Goal: Task Accomplishment & Management: Complete application form

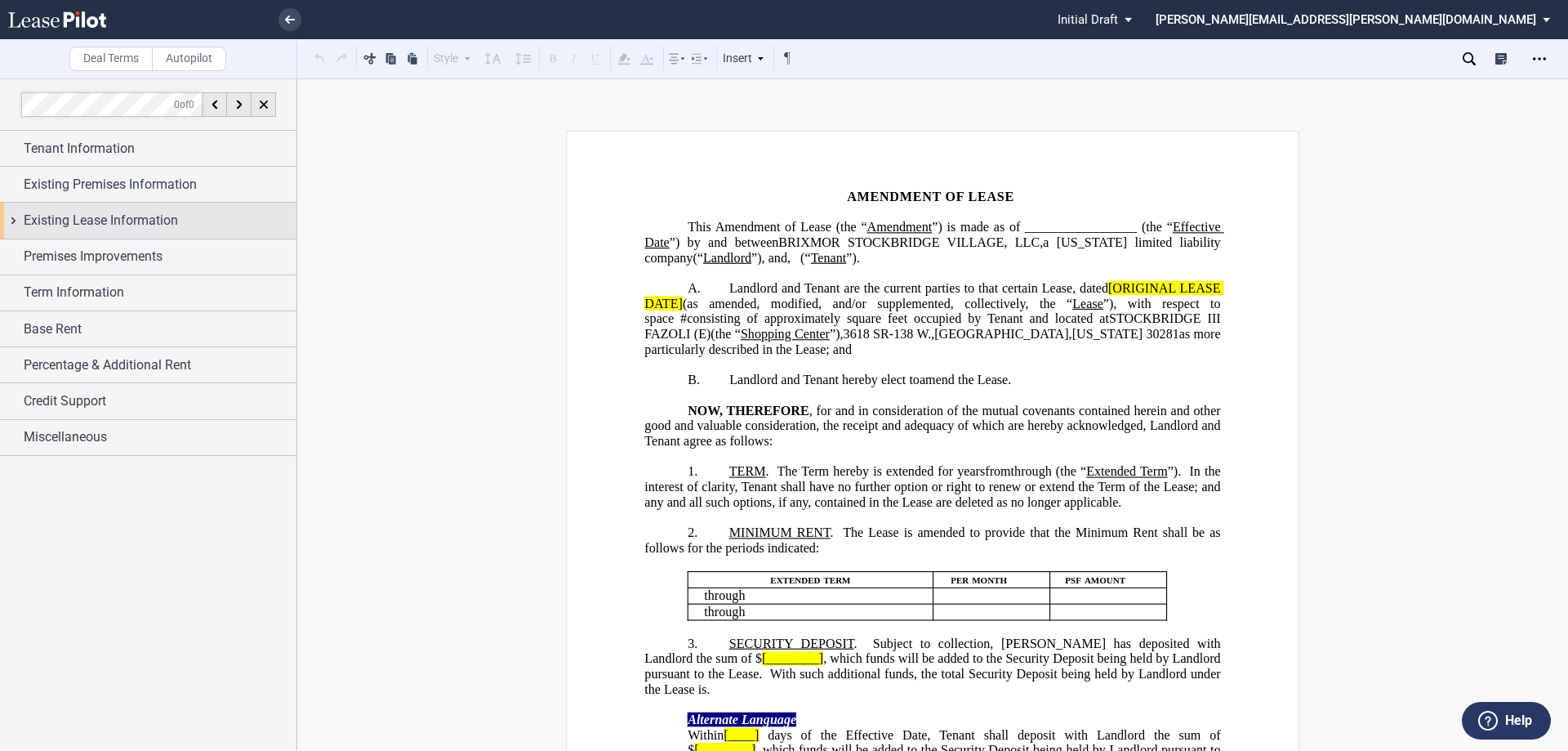
click at [97, 223] on span "Existing Lease Information" at bounding box center [100, 220] width 154 height 20
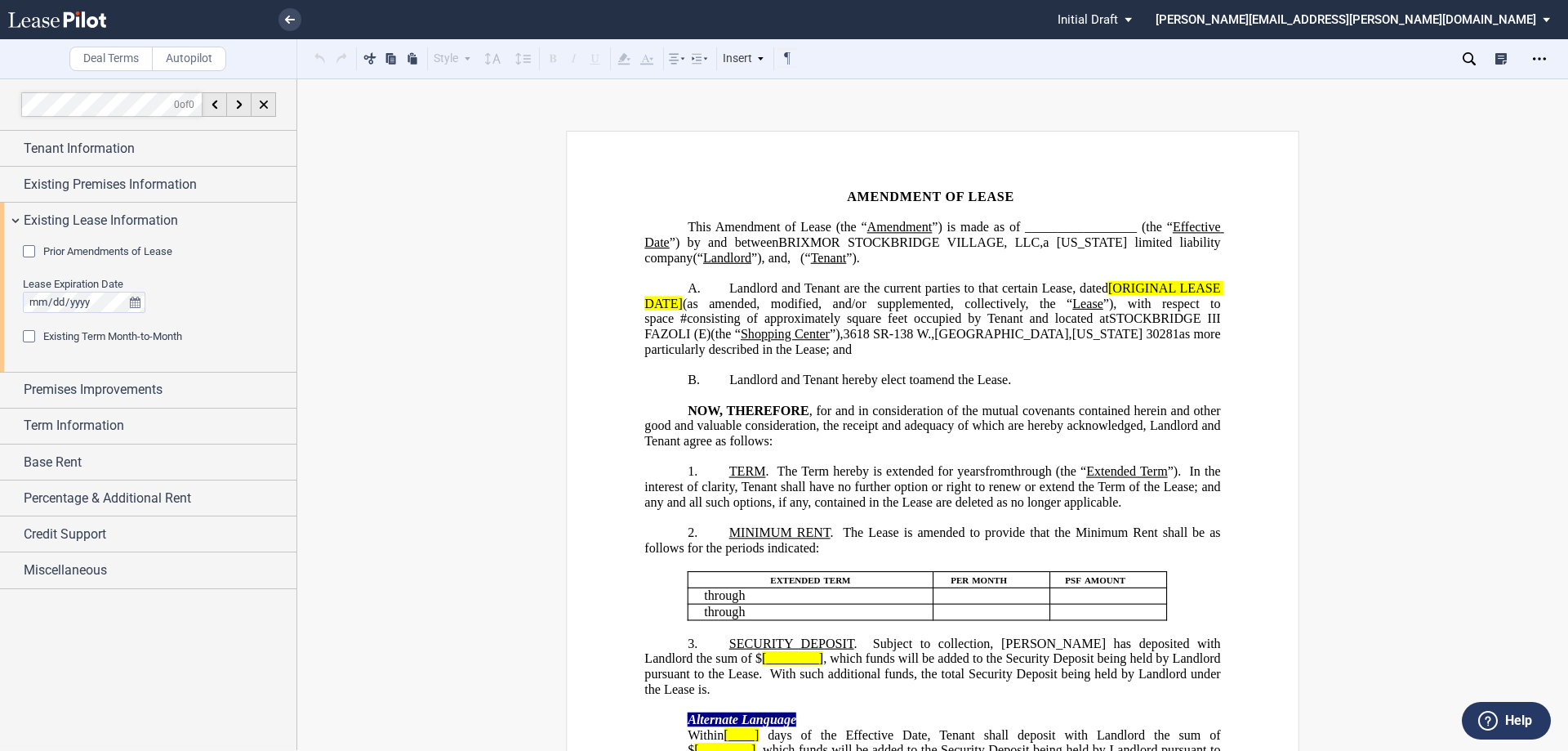
click at [97, 249] on span "Prior Amendments of Lease" at bounding box center [108, 252] width 129 height 13
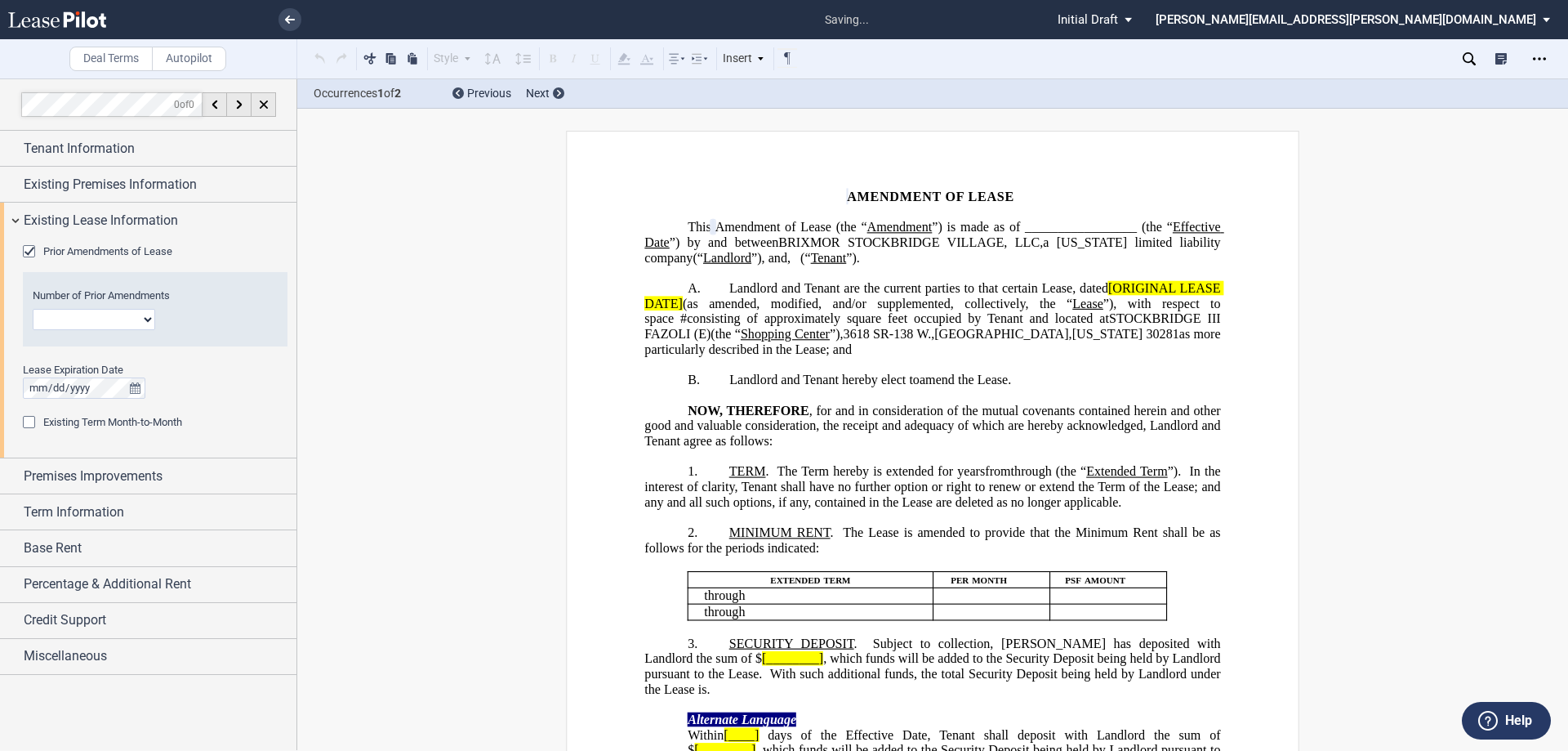
click at [98, 313] on select "1 2 3 4 5 6 7 8 9 10 11 12" at bounding box center [93, 320] width 123 height 22
select select "number:1"
click at [32, 309] on select "1 2 3 4 5 6 7 8 9 10 11 12" at bounding box center [93, 320] width 123 height 22
click at [77, 137] on div "Tenant Information" at bounding box center [148, 148] width 297 height 35
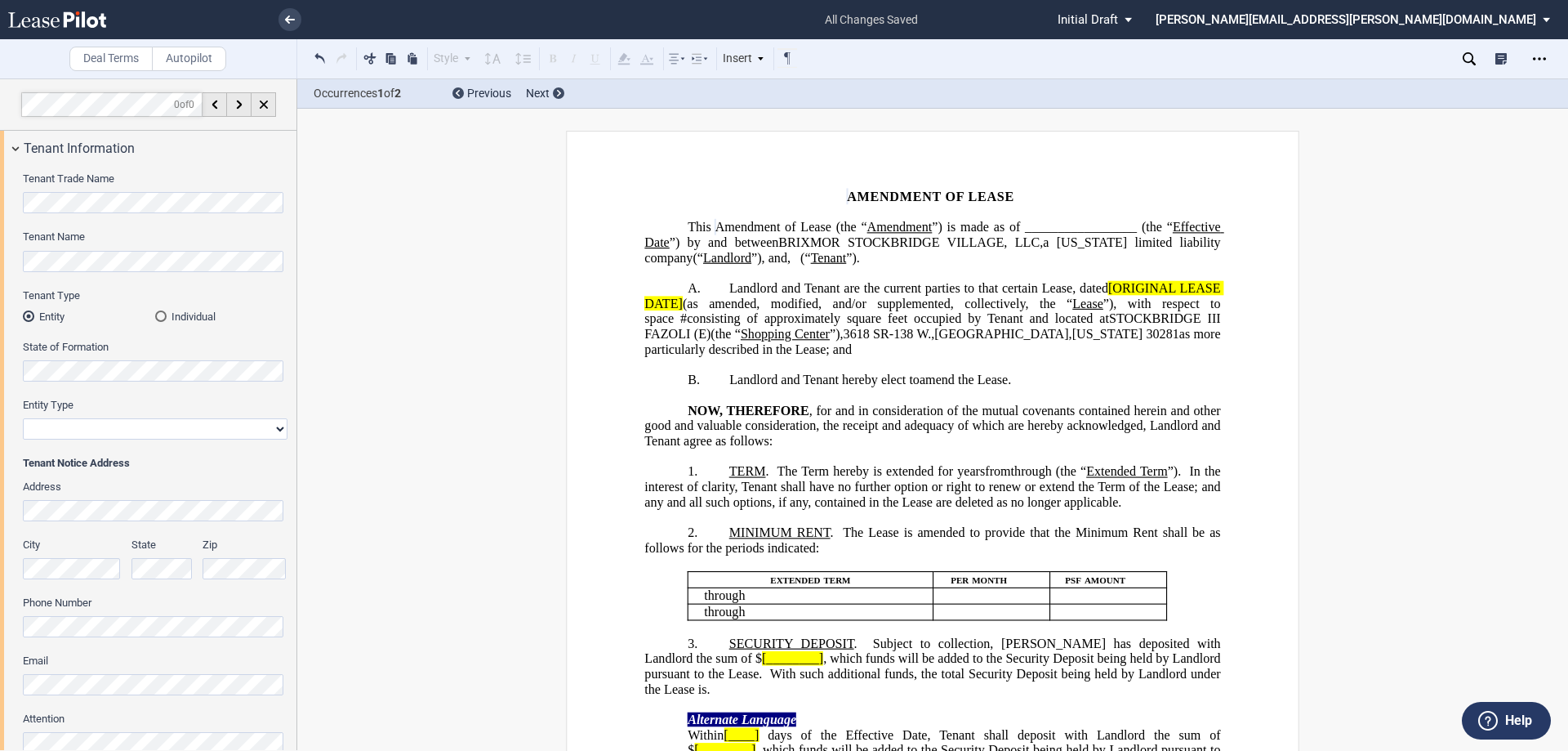
click at [18, 200] on div "Tenant Trade Name Tenant Name Tenant Type Entity Individual State of Formation …" at bounding box center [148, 500] width 297 height 669
click at [710, 480] on p "1. TERM . The Term hereby is extended for [_______] years ﻿ ﻿ ﻿ ﻿ year s ﻿ ﻿ mo…" at bounding box center [932, 487] width 576 height 46
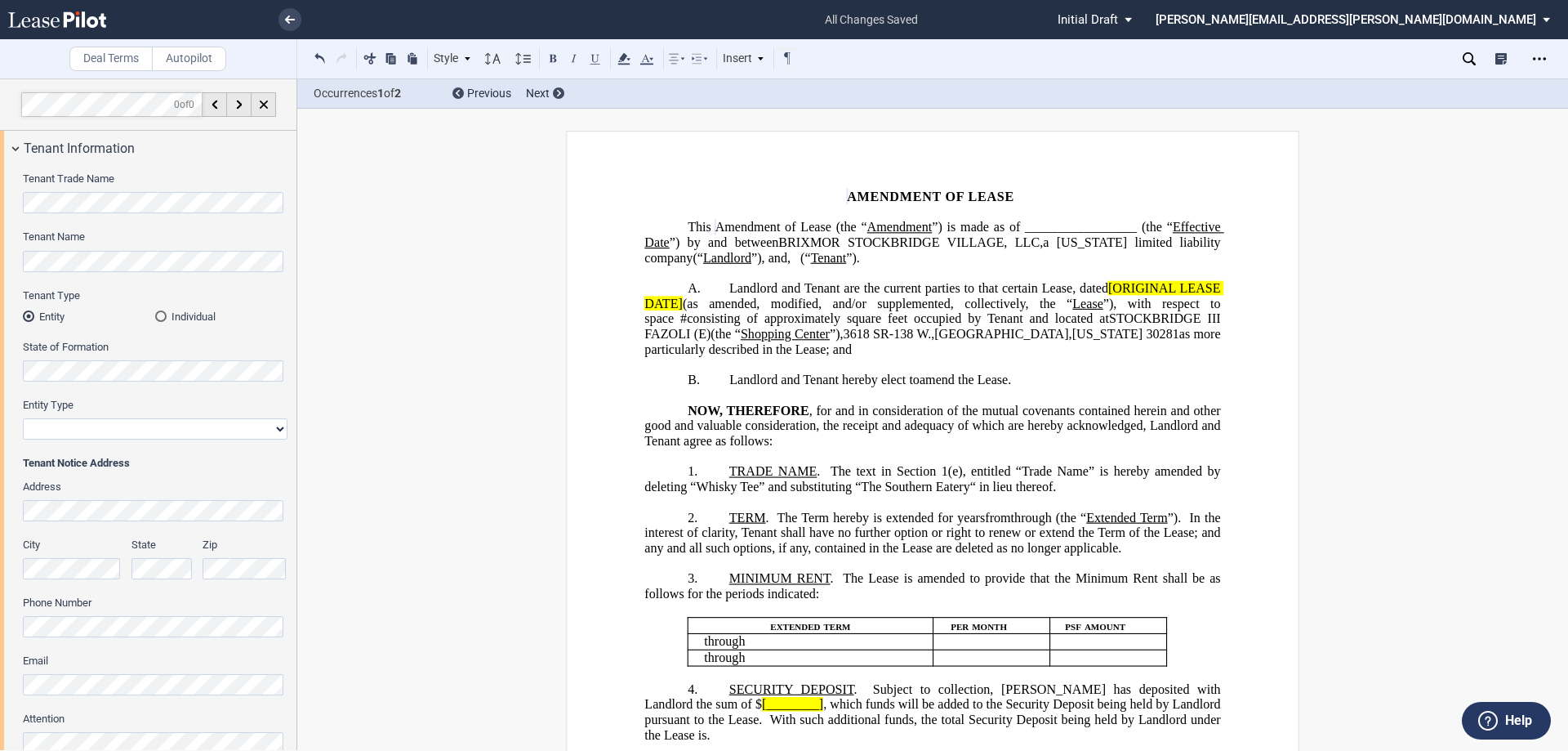
click at [824, 524] on span "The Term hereby is extended for" at bounding box center [865, 517] width 177 height 14
click at [829, 548] on span "In the interest of clarity, Tenant shall have no further option or right to ren…" at bounding box center [934, 532] width 579 height 45
